Goal: Navigation & Orientation: Find specific page/section

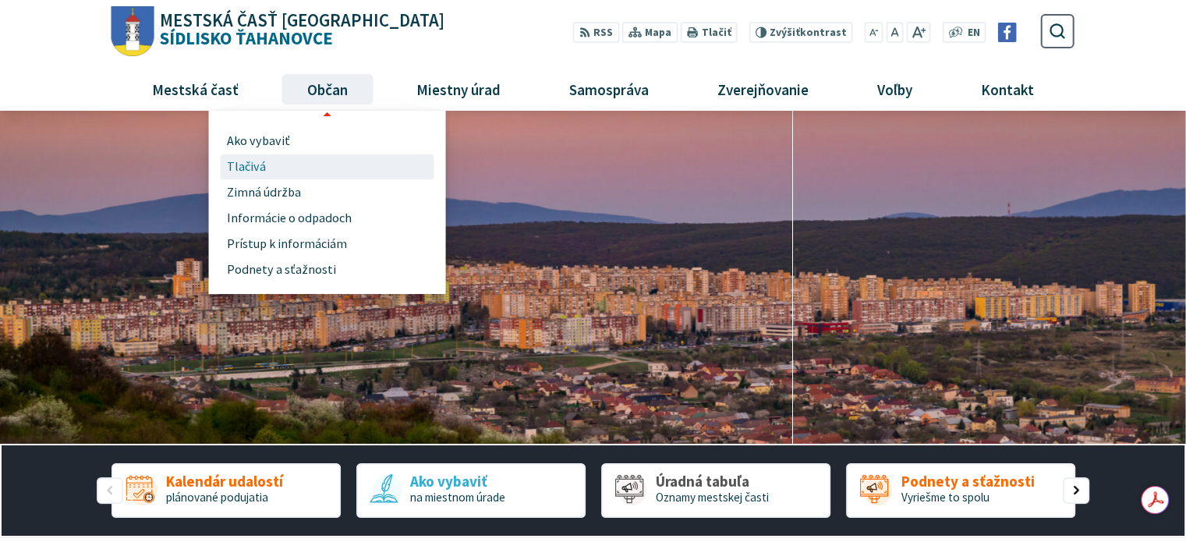
click at [253, 161] on span "Tlačivá" at bounding box center [246, 167] width 39 height 26
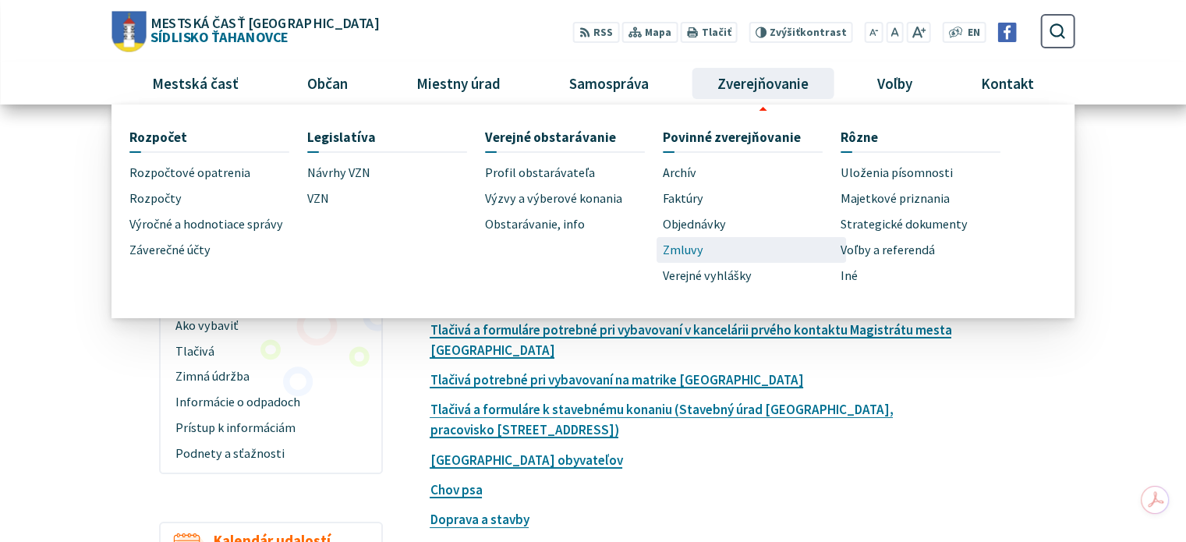
click at [681, 246] on span "Zmluvy" at bounding box center [683, 250] width 41 height 26
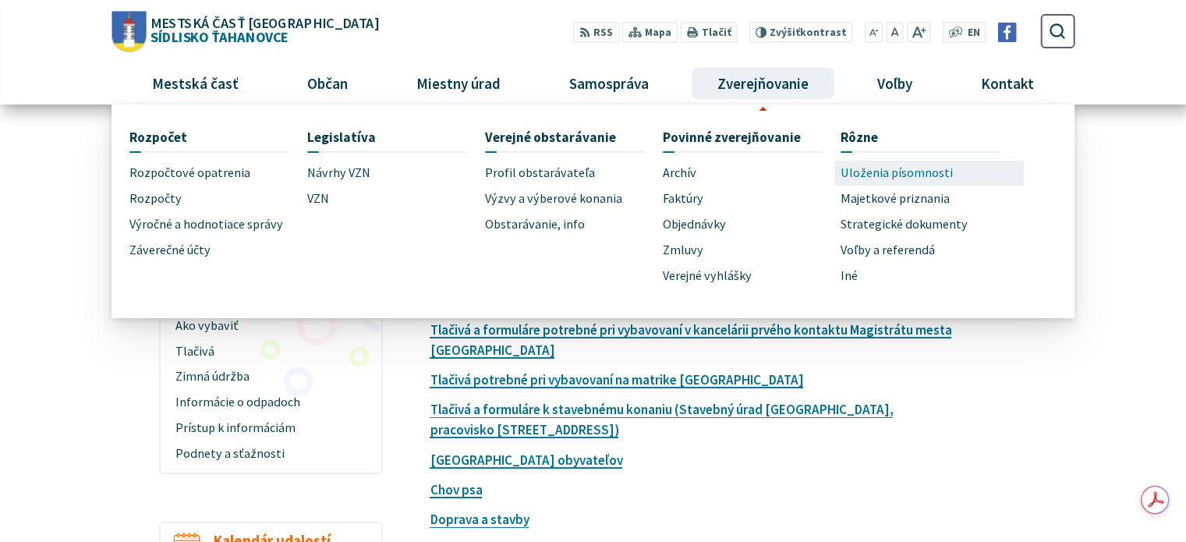
click at [908, 173] on span "Uloženia písomnosti" at bounding box center [896, 174] width 112 height 26
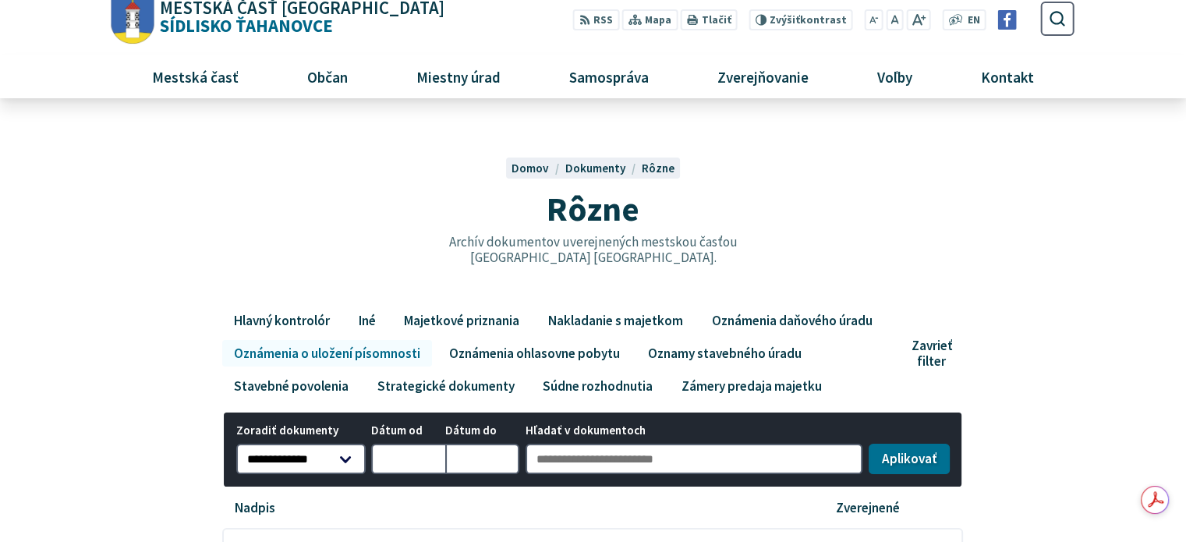
scroll to position [234, 0]
